Goal: Navigation & Orientation: Find specific page/section

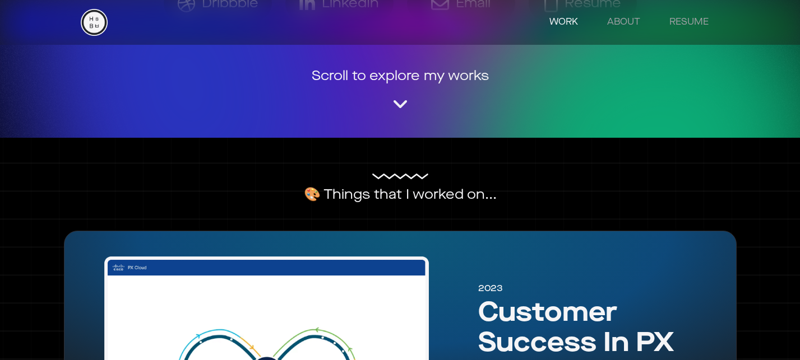
scroll to position [539, 0]
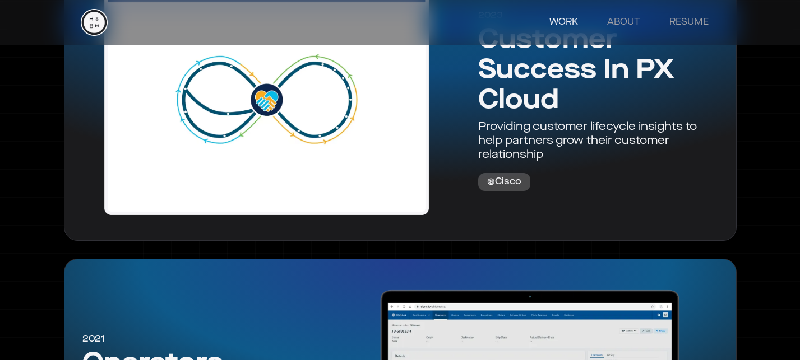
click at [570, 26] on link "WORK" at bounding box center [563, 22] width 51 height 22
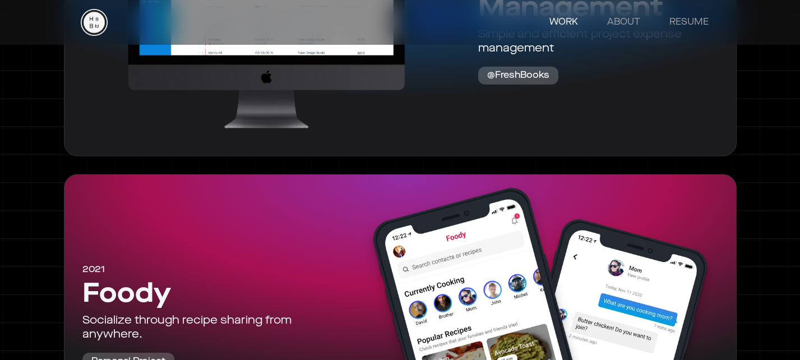
scroll to position [1377, 0]
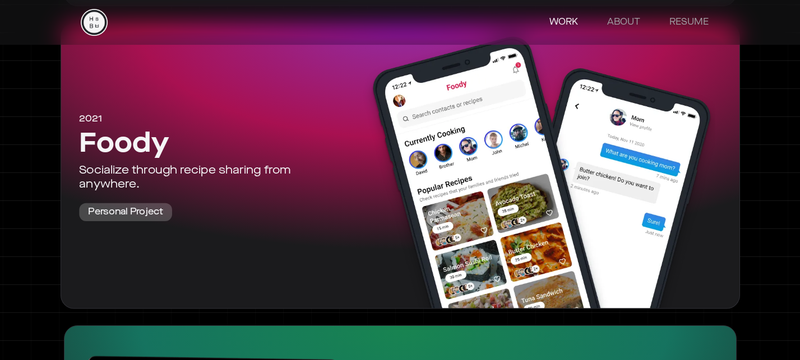
click at [499, 133] on div at bounding box center [532, 165] width 396 height 285
